Goal: Connect with others: Connect with others

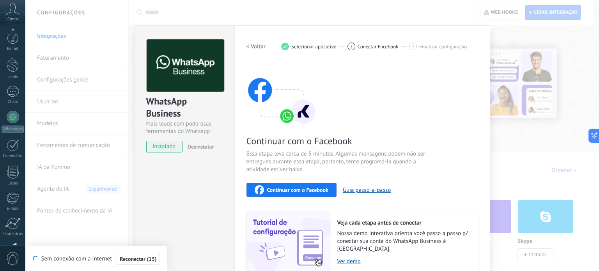
click at [300, 187] on span "Continuar com o Facebook" at bounding box center [297, 189] width 61 height 5
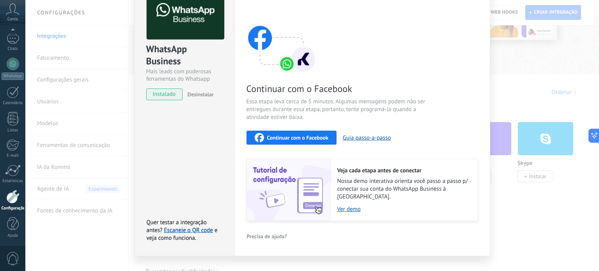
click at [302, 138] on span "Continuar com o Facebook" at bounding box center [297, 137] width 61 height 5
click at [307, 138] on span "Continuar com o Facebook" at bounding box center [297, 137] width 61 height 5
click at [304, 137] on span "Continuar com o Facebook" at bounding box center [297, 137] width 61 height 5
click at [292, 137] on span "Continuar com o Facebook" at bounding box center [297, 137] width 61 height 5
